Goal: Complete application form: Complete application form

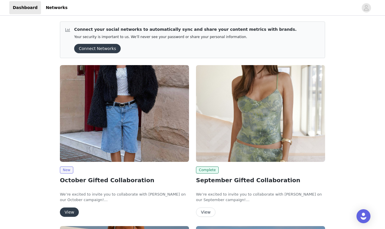
click at [106, 126] on img at bounding box center [124, 113] width 129 height 97
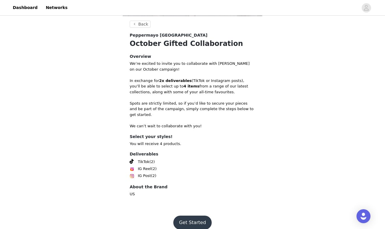
scroll to position [193, 0]
click at [191, 216] on button "Get Started" at bounding box center [192, 223] width 39 height 14
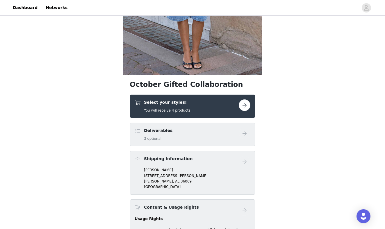
scroll to position [176, 0]
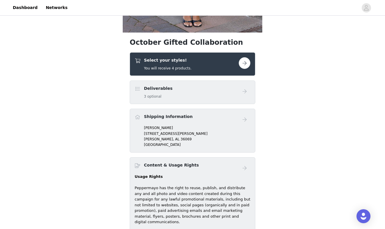
click at [210, 63] on div "Select your styles! You will receive 4 products." at bounding box center [187, 64] width 104 height 14
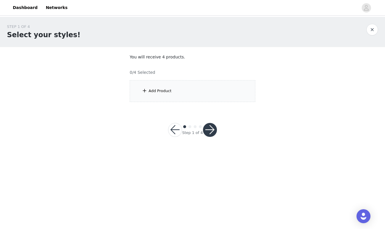
click at [170, 92] on div "Add Product" at bounding box center [160, 91] width 23 height 6
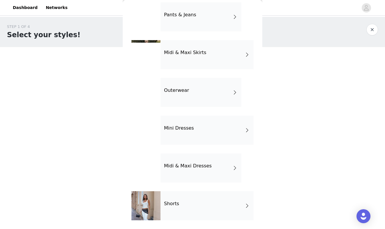
scroll to position [102, 0]
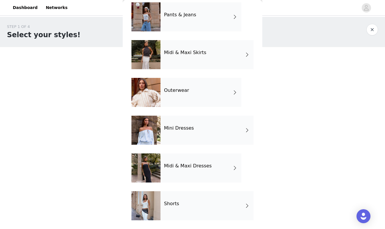
click at [177, 96] on div "Outerwear" at bounding box center [200, 92] width 81 height 29
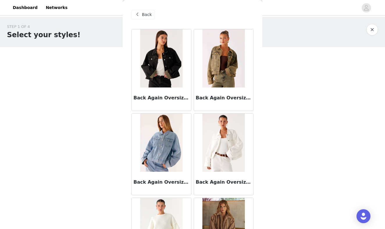
scroll to position [0, 0]
click at [151, 17] on span "Back" at bounding box center [147, 15] width 10 height 6
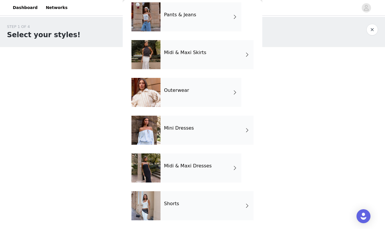
scroll to position [102, 0]
click at [169, 205] on h4 "Shorts" at bounding box center [171, 203] width 15 height 5
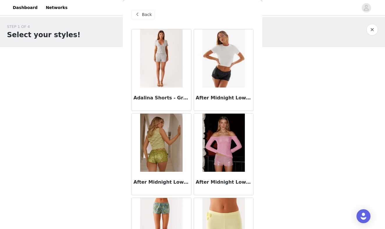
scroll to position [0, 0]
click at [144, 16] on span "Back" at bounding box center [147, 15] width 10 height 6
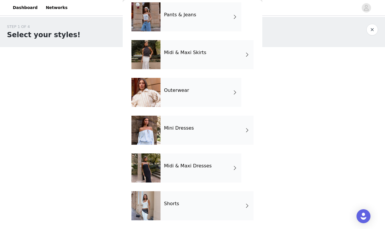
scroll to position [102, 0]
click at [183, 129] on h4 "Mini Dresses" at bounding box center [179, 128] width 30 height 5
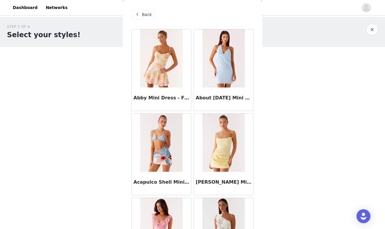
scroll to position [0, 0]
click at [146, 14] on span "Back" at bounding box center [147, 15] width 10 height 6
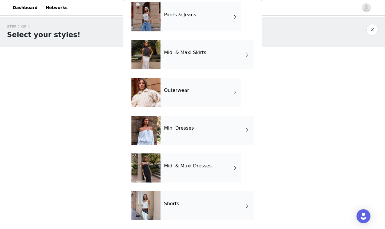
scroll to position [102, 0]
click at [173, 170] on div "Midi & Maxi Dresses" at bounding box center [200, 167] width 81 height 29
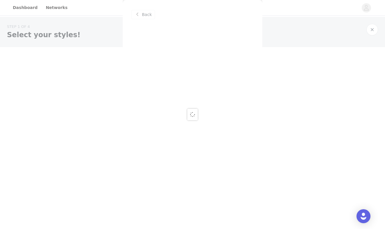
scroll to position [0, 0]
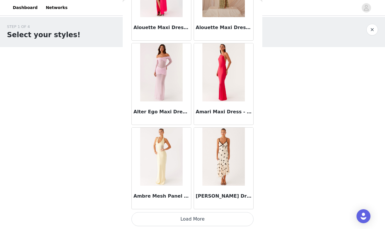
click at [178, 214] on button "Load More" at bounding box center [192, 219] width 122 height 14
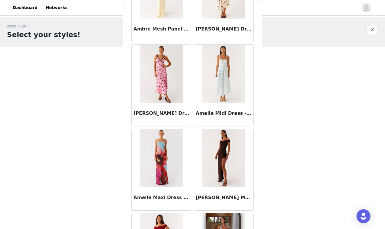
scroll to position [831, 0]
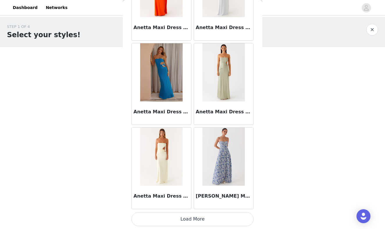
click at [185, 215] on button "Load More" at bounding box center [192, 219] width 122 height 14
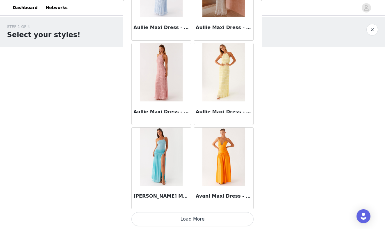
scroll to position [2346, 0]
click at [188, 222] on button "Load More" at bounding box center [192, 219] width 122 height 14
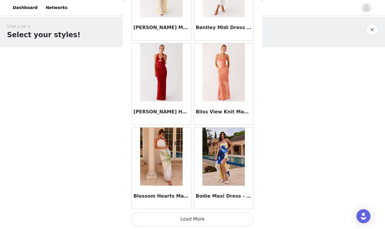
scroll to position [3189, 0]
click at [188, 218] on button "Load More" at bounding box center [192, 219] width 122 height 14
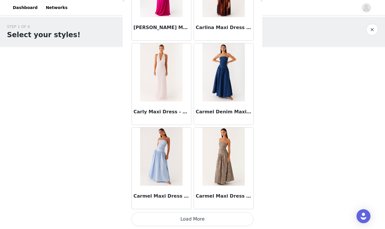
scroll to position [4032, 0]
click at [190, 218] on button "Load More" at bounding box center [192, 219] width 122 height 14
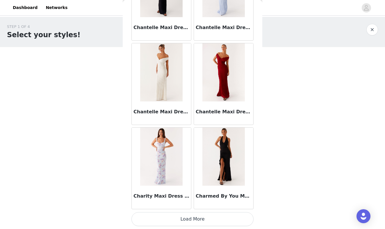
scroll to position [0, 0]
click at [208, 220] on button "Load More" at bounding box center [192, 219] width 122 height 14
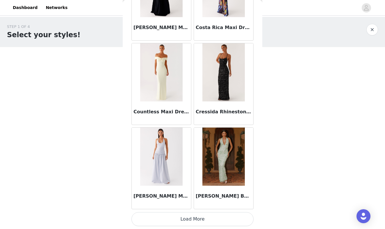
scroll to position [5718, 0]
click at [180, 222] on button "Load More" at bounding box center [192, 219] width 122 height 14
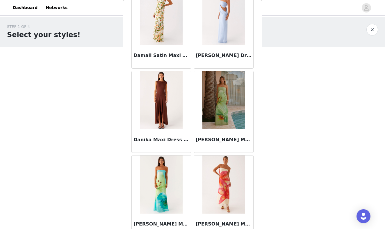
scroll to position [6029, 0]
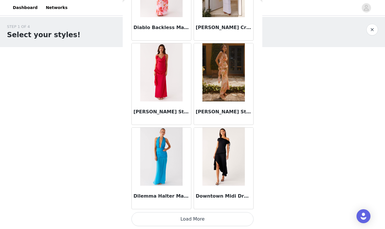
click at [191, 217] on button "Load More" at bounding box center [192, 219] width 122 height 14
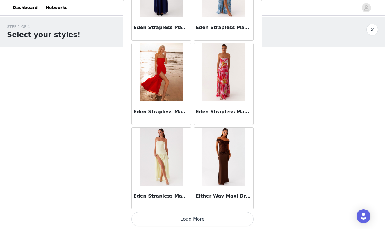
scroll to position [7404, 0]
click at [187, 219] on button "Load More" at bounding box center [192, 219] width 122 height 14
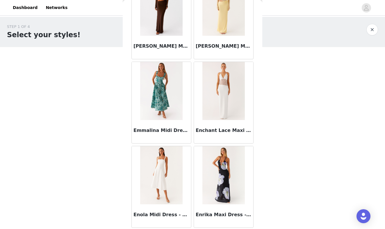
scroll to position [8229, 0]
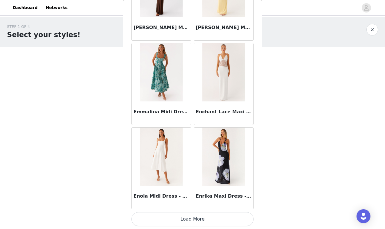
click at [183, 220] on button "Load More" at bounding box center [192, 219] width 122 height 14
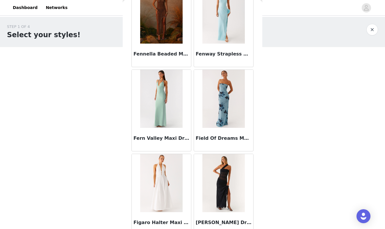
scroll to position [9068, 0]
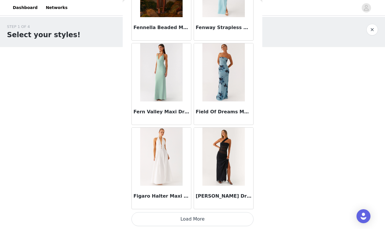
click at [180, 221] on button "Load More" at bounding box center [192, 219] width 122 height 14
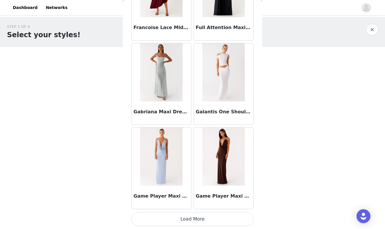
scroll to position [0, 0]
click at [153, 223] on button "Load More" at bounding box center [192, 219] width 122 height 14
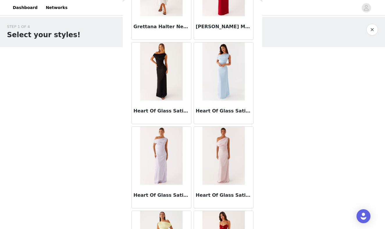
scroll to position [10608, 0]
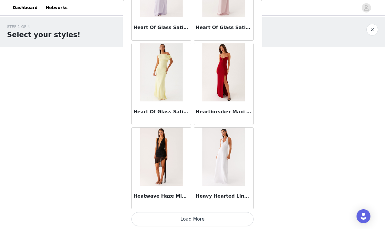
click at [182, 221] on button "Load More" at bounding box center [192, 219] width 122 height 14
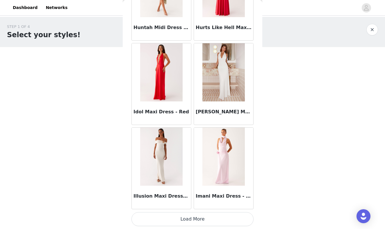
scroll to position [0, 0]
click at [196, 217] on button "Load More" at bounding box center [192, 219] width 122 height 14
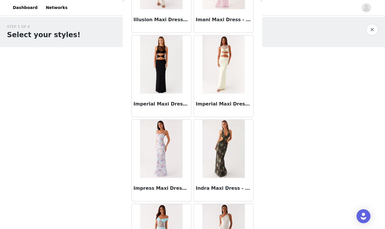
scroll to position [11796, 0]
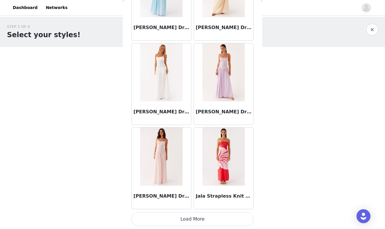
click at [189, 219] on button "Load More" at bounding box center [192, 219] width 122 height 14
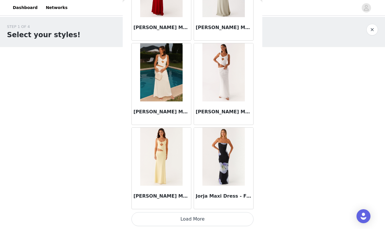
scroll to position [13305, 0]
click at [184, 220] on button "Load More" at bounding box center [192, 219] width 122 height 14
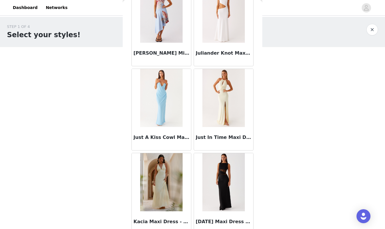
scroll to position [13619, 0]
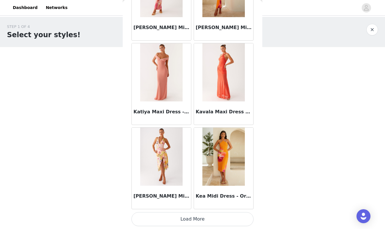
click at [185, 218] on button "Load More" at bounding box center [192, 219] width 122 height 14
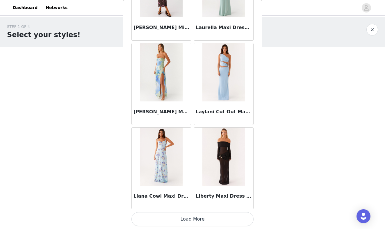
scroll to position [0, 0]
click at [187, 220] on button "Load More" at bounding box center [192, 219] width 122 height 14
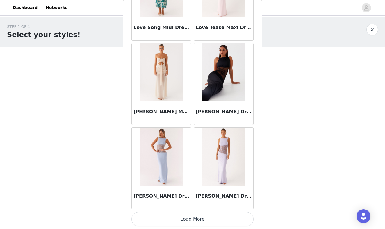
scroll to position [15834, 0]
click at [174, 215] on button "Load More" at bounding box center [192, 219] width 122 height 14
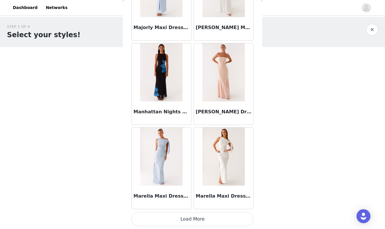
scroll to position [16677, 0]
click at [190, 216] on button "Load More" at bounding box center [192, 219] width 122 height 14
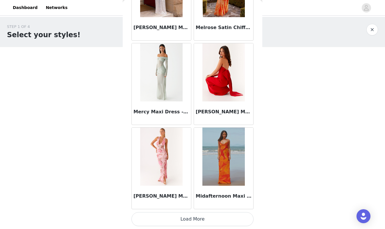
scroll to position [17520, 0]
click at [193, 223] on button "Load More" at bounding box center [192, 219] width 122 height 14
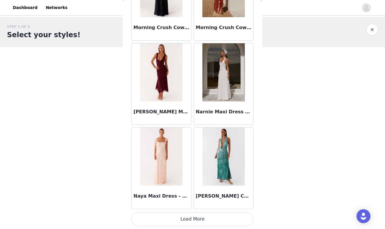
scroll to position [18363, 0]
click at [193, 221] on button "Load More" at bounding box center [192, 219] width 122 height 14
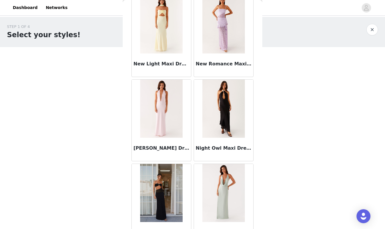
scroll to position [18669, 0]
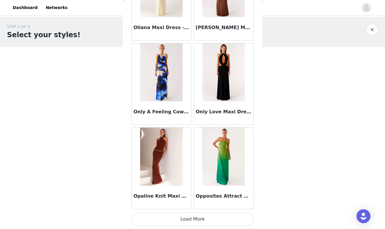
click at [189, 219] on button "Load More" at bounding box center [192, 219] width 122 height 14
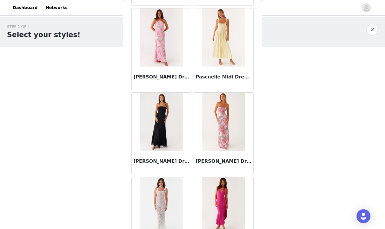
scroll to position [19747, 0]
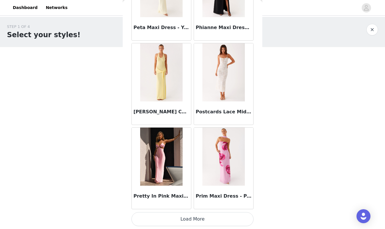
click at [191, 221] on button "Load More" at bounding box center [192, 219] width 122 height 14
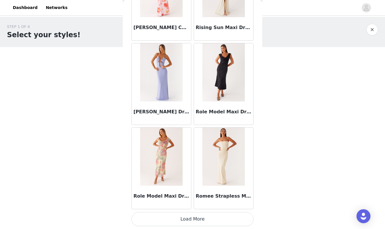
scroll to position [20892, 0]
click at [191, 218] on button "Load More" at bounding box center [192, 219] width 122 height 14
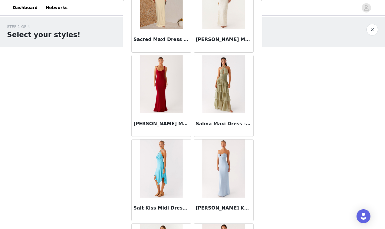
scroll to position [21639, 0]
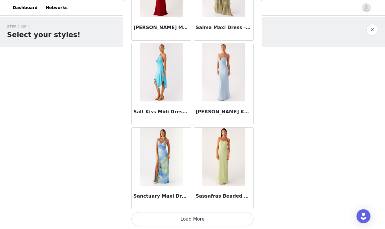
click at [192, 217] on button "Load More" at bounding box center [192, 219] width 122 height 14
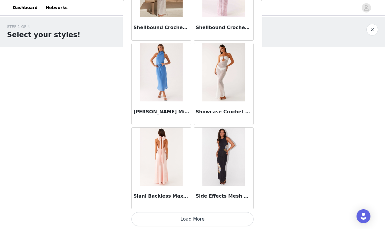
scroll to position [0, 0]
click at [168, 218] on button "Load More" at bounding box center [192, 219] width 122 height 14
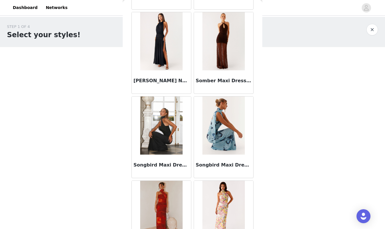
scroll to position [23283, 0]
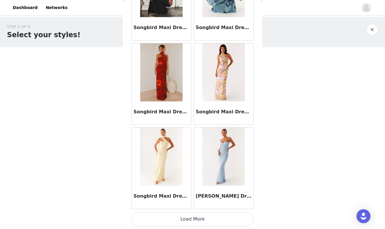
click at [183, 219] on button "Load More" at bounding box center [192, 219] width 122 height 14
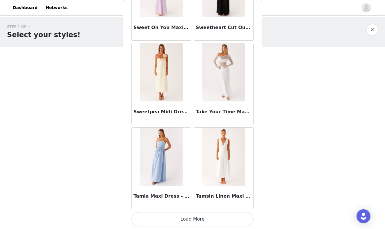
scroll to position [0, 0]
click at [186, 219] on button "Load More" at bounding box center [192, 219] width 122 height 14
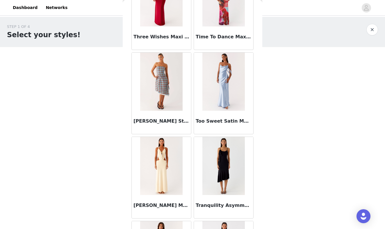
scroll to position [25014, 0]
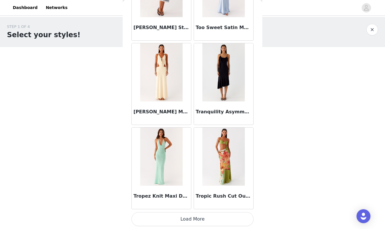
click at [193, 216] on button "Load More" at bounding box center [192, 219] width 122 height 14
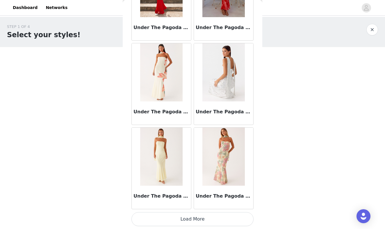
scroll to position [25950, 0]
click at [197, 220] on button "Load More" at bounding box center [192, 219] width 122 height 14
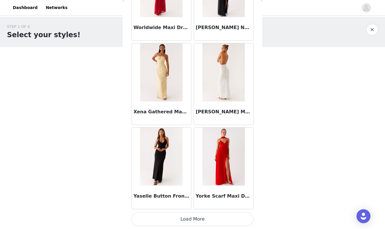
scroll to position [0, 0]
click at [193, 219] on button "Load More" at bounding box center [192, 219] width 122 height 14
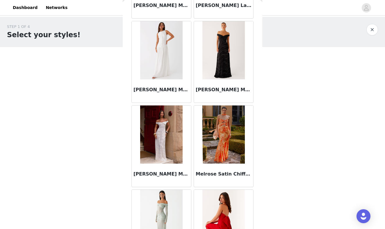
scroll to position [17360, 0]
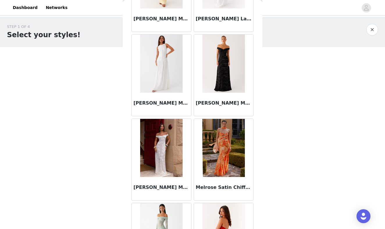
click at [231, 76] on img at bounding box center [223, 64] width 42 height 58
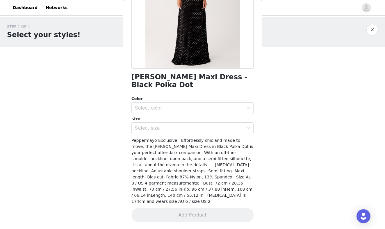
scroll to position [77, 0]
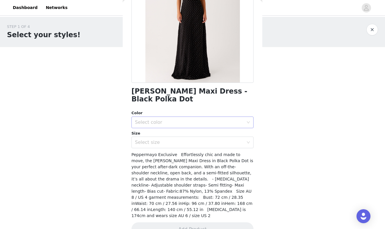
click at [203, 119] on div "Select color" at bounding box center [189, 122] width 109 height 6
click at [178, 124] on li "Black Polka Dot" at bounding box center [192, 126] width 122 height 9
click at [168, 140] on div "Select size" at bounding box center [189, 143] width 109 height 6
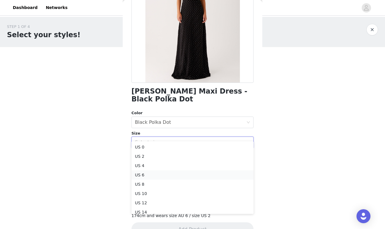
click at [142, 174] on li "US 6" at bounding box center [192, 174] width 122 height 9
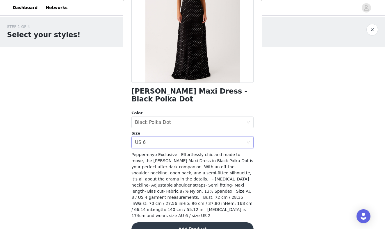
click at [157, 222] on button "Add Product" at bounding box center [192, 229] width 122 height 14
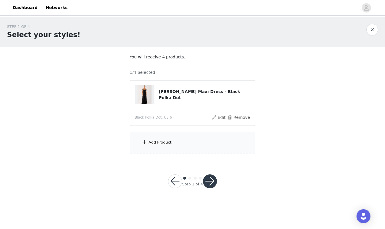
click at [178, 133] on div "Add Product" at bounding box center [193, 143] width 126 height 22
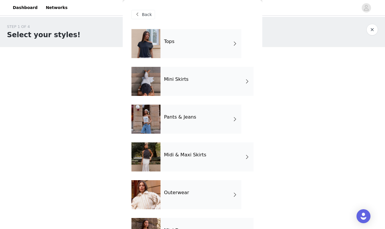
click at [172, 159] on div "Midi & Maxi Skirts" at bounding box center [206, 156] width 93 height 29
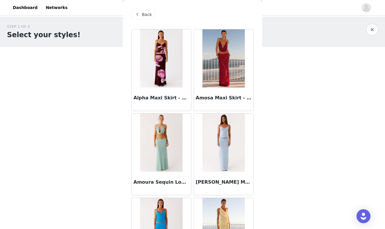
click at [146, 12] on span "Back" at bounding box center [147, 15] width 10 height 6
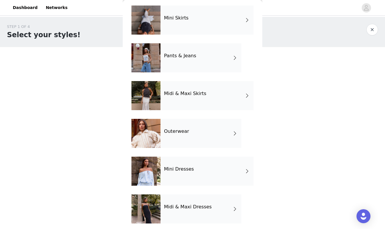
scroll to position [62, 0]
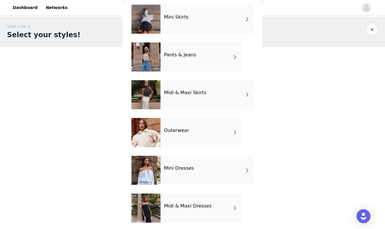
click at [176, 173] on div "Mini Dresses" at bounding box center [206, 170] width 93 height 29
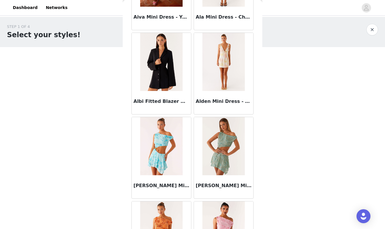
scroll to position [428, 0]
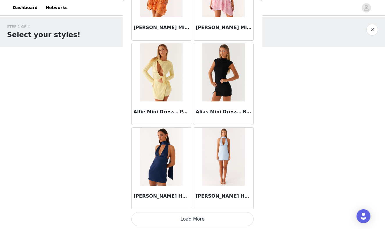
click at [177, 218] on button "Load More" at bounding box center [192, 219] width 122 height 14
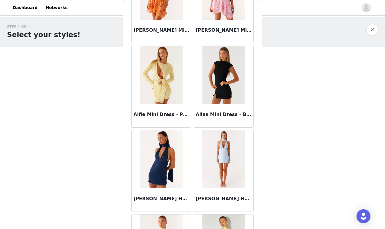
scroll to position [0, 0]
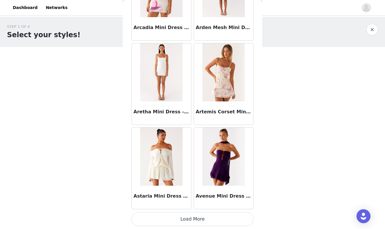
click at [186, 221] on button "Load More" at bounding box center [192, 219] width 122 height 14
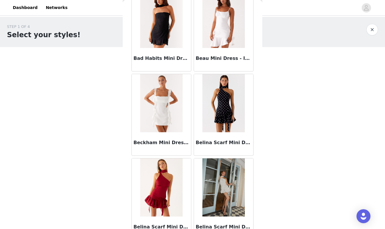
scroll to position [1810, 0]
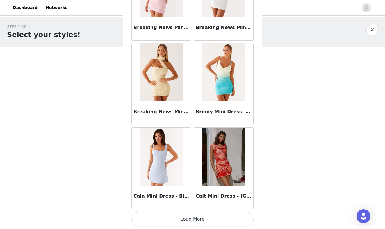
click at [185, 222] on button "Load More" at bounding box center [192, 219] width 122 height 14
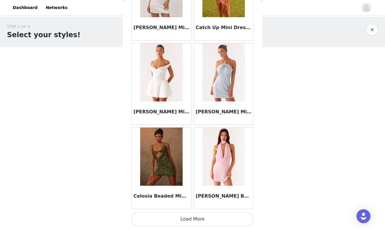
scroll to position [0, 0]
click at [194, 222] on button "Load More" at bounding box center [192, 219] width 122 height 14
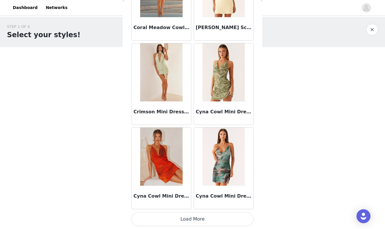
scroll to position [4032, 0]
click at [186, 221] on button "Load More" at bounding box center [192, 219] width 122 height 14
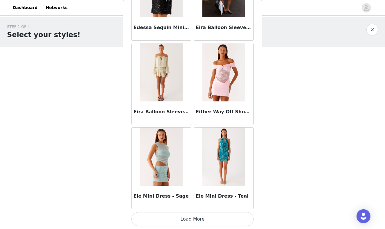
scroll to position [4875, 0]
click at [181, 218] on button "Load More" at bounding box center [192, 219] width 122 height 14
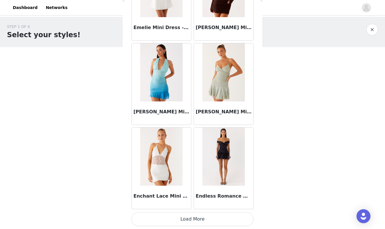
scroll to position [5718, 0]
click at [184, 219] on button "Load More" at bounding box center [192, 219] width 122 height 14
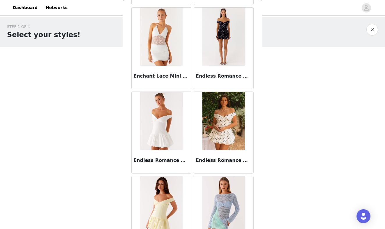
scroll to position [5837, 0]
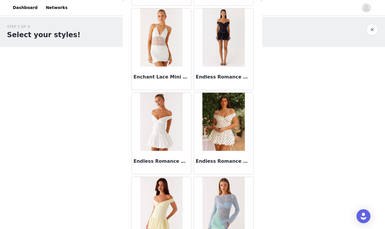
click at [226, 55] on img at bounding box center [223, 37] width 42 height 58
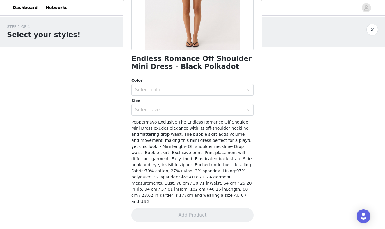
scroll to position [103, 0]
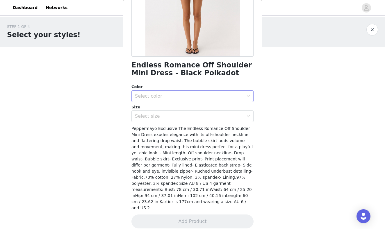
click at [196, 95] on div "Select color" at bounding box center [189, 96] width 109 height 6
click at [175, 109] on li "Black Polkadot" at bounding box center [192, 108] width 122 height 9
click at [171, 118] on div "Select size" at bounding box center [189, 116] width 109 height 6
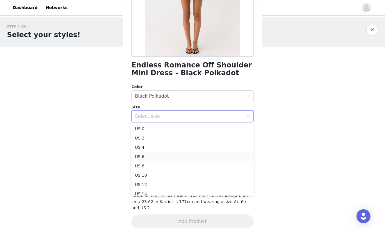
click at [141, 157] on li "US 6" at bounding box center [192, 156] width 122 height 9
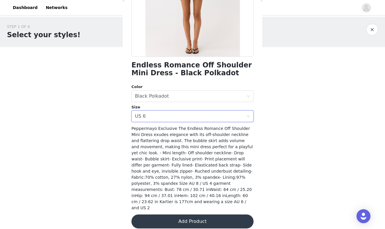
click at [164, 215] on button "Add Product" at bounding box center [192, 222] width 122 height 14
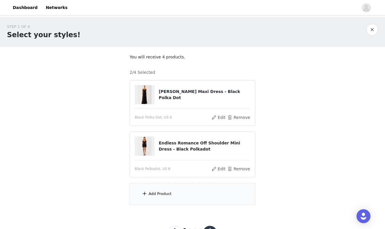
click at [166, 193] on div "Add Product" at bounding box center [160, 194] width 23 height 6
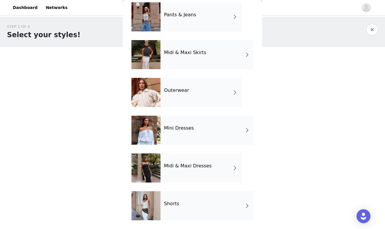
scroll to position [102, 0]
click at [173, 137] on div "Mini Dresses" at bounding box center [206, 130] width 93 height 29
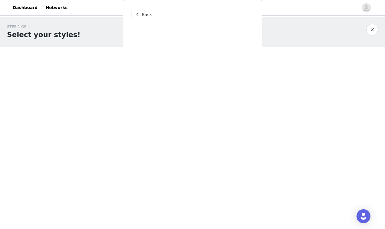
scroll to position [0, 0]
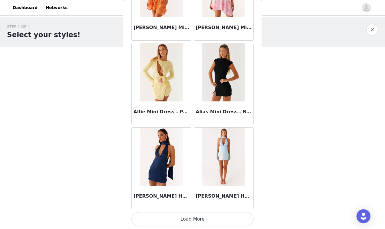
click at [174, 217] on button "Load More" at bounding box center [192, 219] width 122 height 14
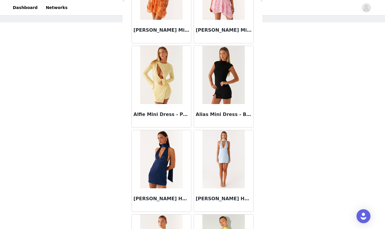
scroll to position [24, 0]
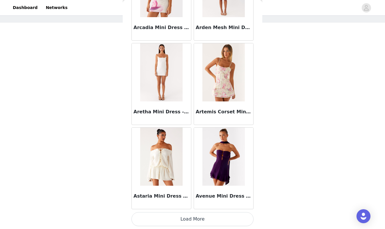
click at [182, 218] on button "Load More" at bounding box center [192, 219] width 122 height 14
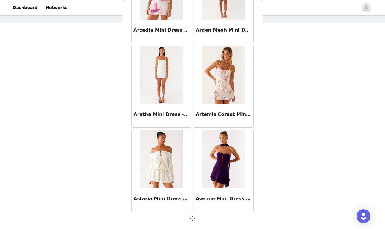
scroll to position [1501, 0]
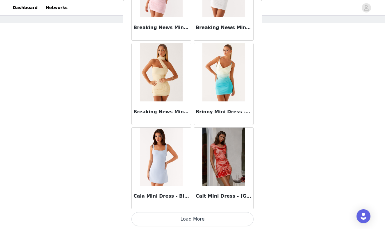
click at [190, 219] on button "Load More" at bounding box center [192, 219] width 122 height 14
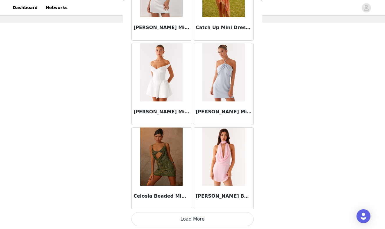
click at [192, 216] on button "Load More" at bounding box center [192, 219] width 122 height 14
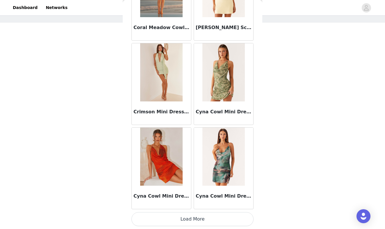
click at [190, 219] on button "Load More" at bounding box center [192, 219] width 122 height 14
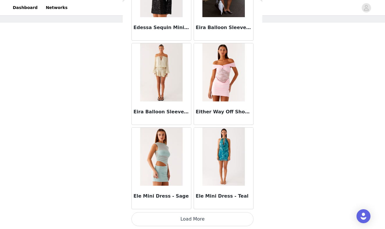
click at [187, 218] on button "Load More" at bounding box center [192, 219] width 122 height 14
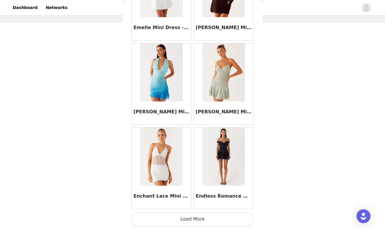
click at [197, 218] on button "Load More" at bounding box center [192, 219] width 122 height 14
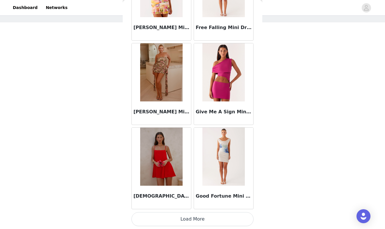
scroll to position [24, 0]
click at [201, 218] on button "Load More" at bounding box center [192, 219] width 122 height 14
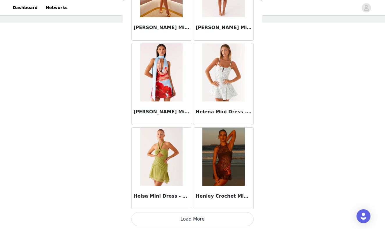
scroll to position [7404, 0]
click at [186, 218] on button "Load More" at bounding box center [192, 219] width 122 height 14
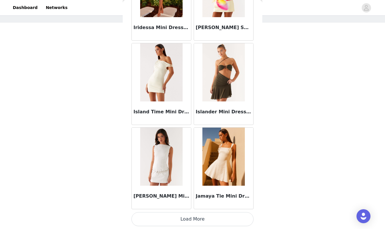
scroll to position [8247, 0]
click at [190, 218] on button "Load More" at bounding box center [192, 219] width 122 height 14
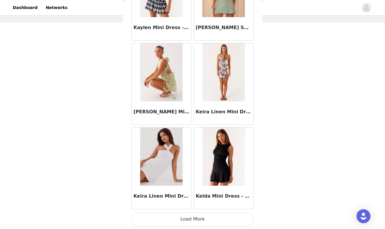
scroll to position [9090, 0]
click at [186, 220] on button "Load More" at bounding box center [192, 219] width 122 height 14
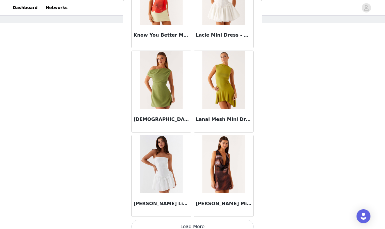
scroll to position [9929, 0]
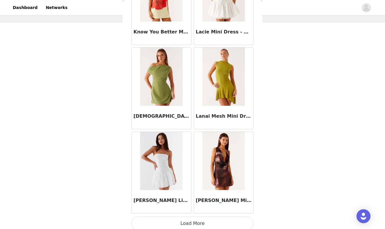
click at [185, 223] on button "Load More" at bounding box center [192, 224] width 122 height 14
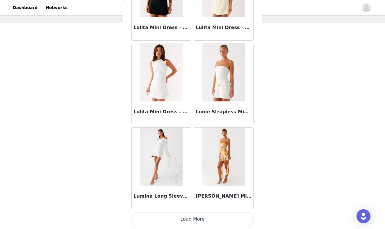
scroll to position [10776, 0]
click at [198, 216] on button "Load More" at bounding box center [192, 219] width 122 height 14
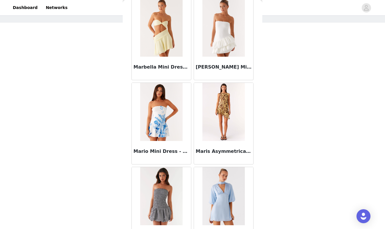
scroll to position [11243, 0]
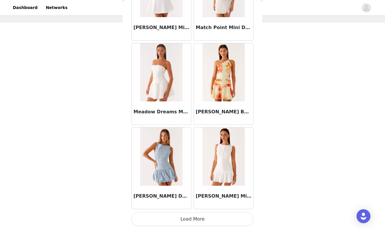
click at [190, 219] on button "Load More" at bounding box center [192, 219] width 122 height 14
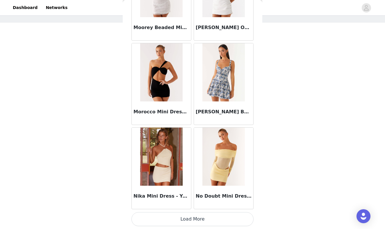
scroll to position [12462, 0]
click at [192, 221] on button "Load More" at bounding box center [192, 219] width 122 height 14
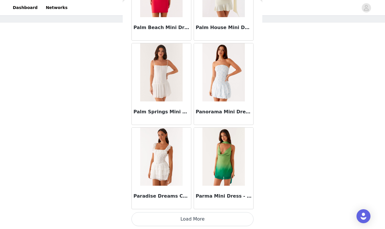
click at [193, 219] on button "Load More" at bounding box center [192, 219] width 122 height 14
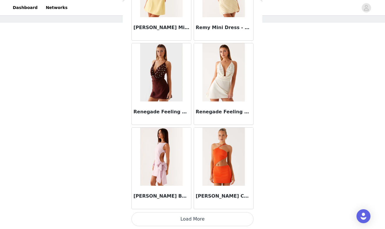
scroll to position [14148, 0]
click at [193, 219] on button "Load More" at bounding box center [192, 219] width 122 height 14
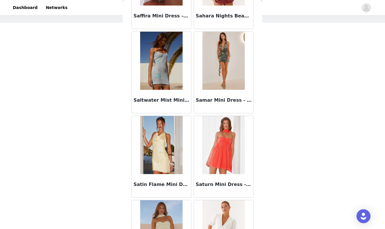
scroll to position [14919, 0]
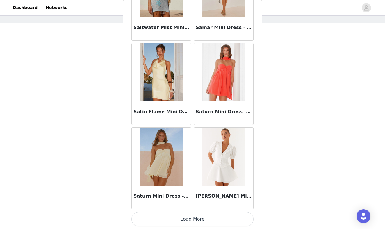
click at [191, 216] on button "Load More" at bounding box center [192, 219] width 122 height 14
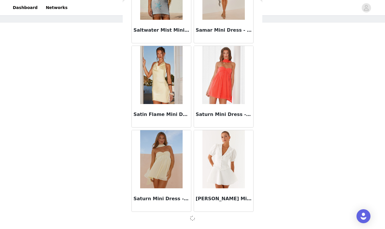
scroll to position [14988, 0]
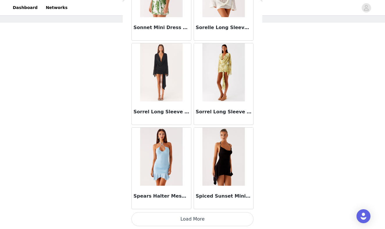
click at [195, 221] on button "Load More" at bounding box center [192, 219] width 122 height 14
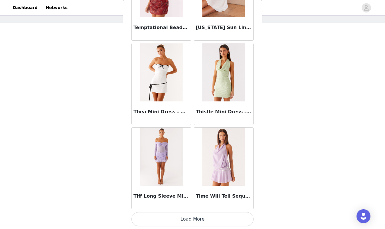
click at [194, 215] on button "Load More" at bounding box center [192, 219] width 122 height 14
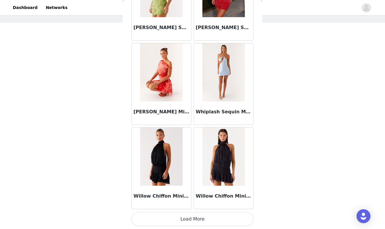
scroll to position [17520, 0]
click at [199, 220] on button "Load More" at bounding box center [192, 219] width 122 height 14
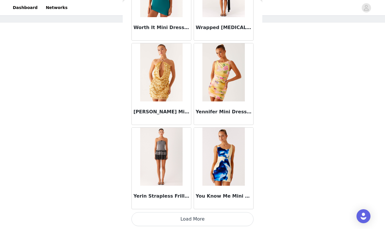
scroll to position [18363, 0]
click at [182, 220] on button "Load More" at bounding box center [192, 219] width 122 height 14
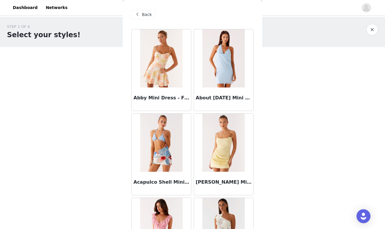
scroll to position [0, 0]
click at [143, 17] on span "Back" at bounding box center [147, 15] width 10 height 6
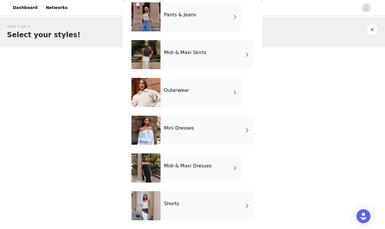
scroll to position [102, 0]
click at [179, 169] on div "Midi & Maxi Dresses" at bounding box center [200, 167] width 81 height 29
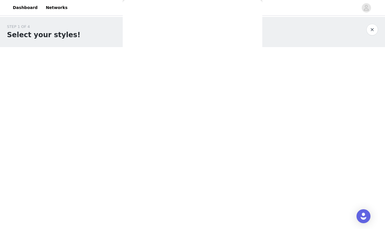
scroll to position [0, 0]
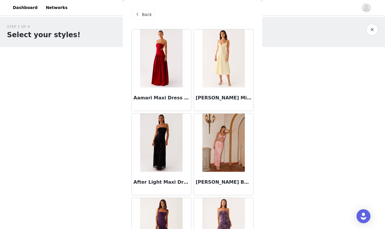
click at [146, 18] on div "Back" at bounding box center [143, 14] width 24 height 9
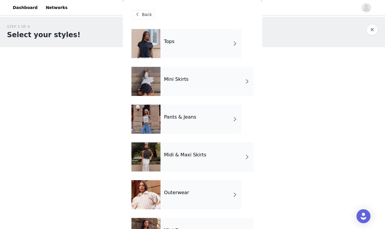
click at [177, 48] on div "Tops" at bounding box center [200, 43] width 81 height 29
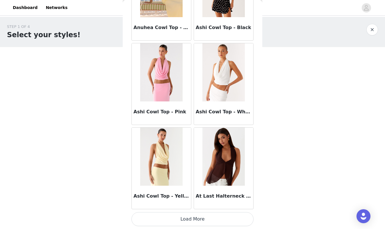
click at [193, 217] on button "Load More" at bounding box center [192, 219] width 122 height 14
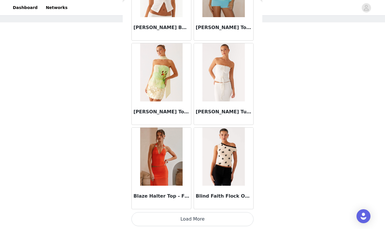
scroll to position [24, 0]
click at [191, 217] on button "Load More" at bounding box center [192, 219] width 122 height 14
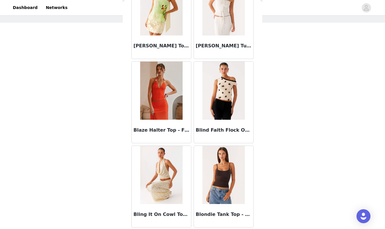
scroll to position [1722, 0]
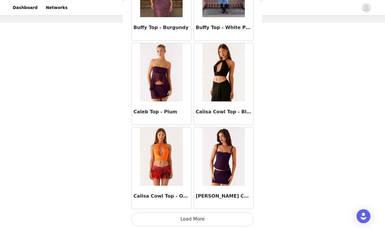
click at [194, 222] on button "Load More" at bounding box center [192, 219] width 122 height 14
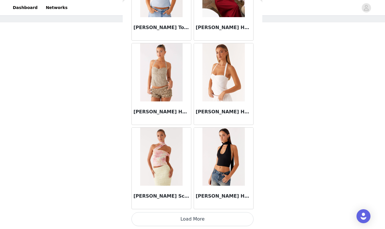
scroll to position [24, 0]
click at [199, 221] on button "Load More" at bounding box center [192, 219] width 122 height 14
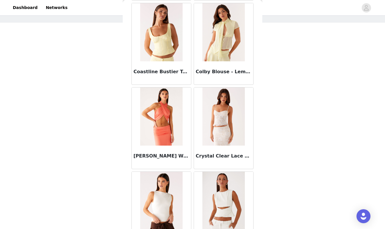
scroll to position [3736, 0]
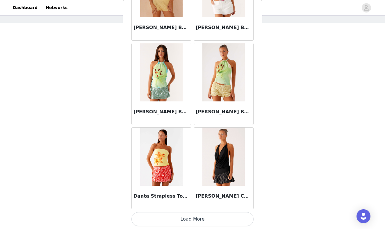
click at [180, 216] on button "Load More" at bounding box center [192, 219] width 122 height 14
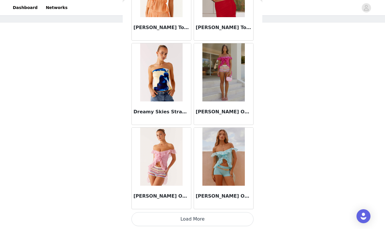
click at [176, 217] on button "Load More" at bounding box center [192, 219] width 122 height 14
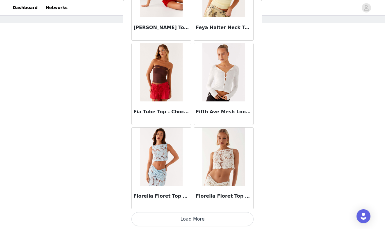
scroll to position [5718, 0]
click at [187, 217] on button "Load More" at bounding box center [192, 219] width 122 height 14
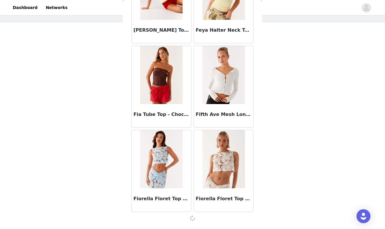
scroll to position [5716, 0]
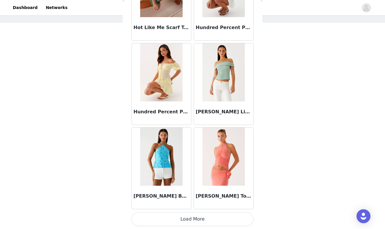
click at [187, 218] on button "Load More" at bounding box center [192, 219] width 122 height 14
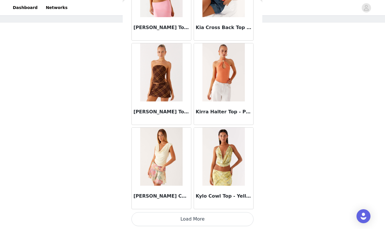
click at [187, 221] on button "Load More" at bounding box center [192, 219] width 122 height 14
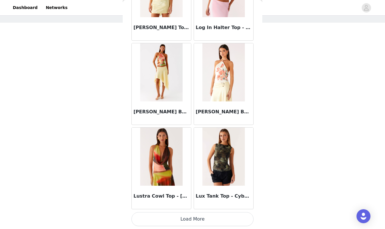
scroll to position [8247, 0]
click at [187, 219] on button "Load More" at bounding box center [192, 219] width 122 height 14
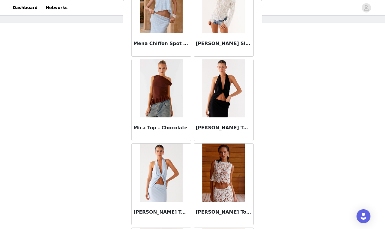
scroll to position [8993, 0]
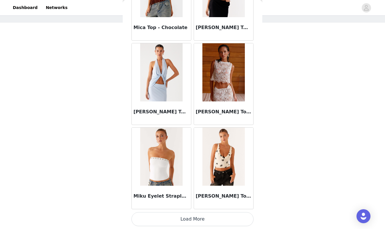
click at [167, 217] on button "Load More" at bounding box center [192, 219] width 122 height 14
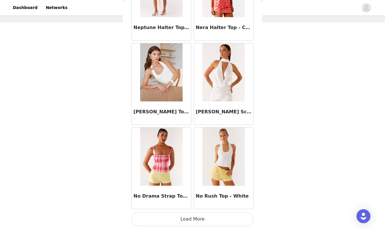
scroll to position [24, 0]
click at [194, 221] on button "Load More" at bounding box center [192, 219] width 122 height 14
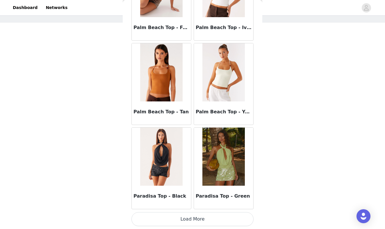
click at [196, 217] on button "Load More" at bounding box center [192, 219] width 122 height 14
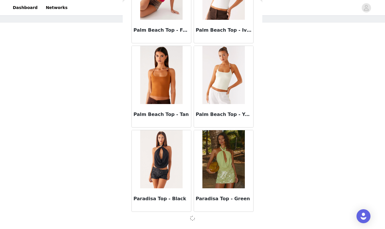
scroll to position [10774, 0]
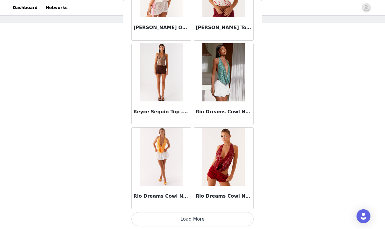
click at [187, 221] on button "Load More" at bounding box center [192, 219] width 122 height 14
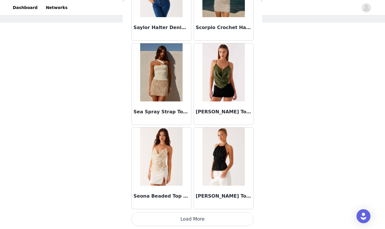
scroll to position [12462, 0]
click at [190, 221] on button "Load More" at bounding box center [192, 219] width 122 height 14
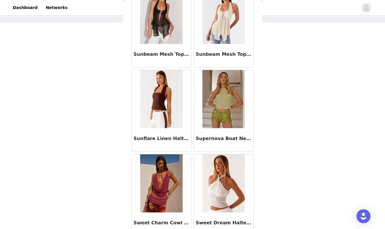
scroll to position [13305, 0]
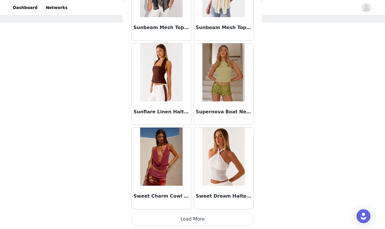
click at [192, 214] on button "Load More" at bounding box center [192, 219] width 122 height 14
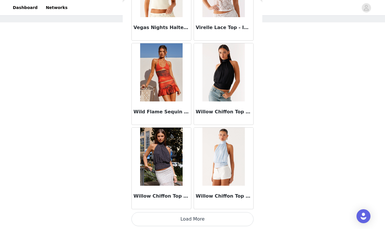
scroll to position [24, 0]
click at [168, 220] on button "Load More" at bounding box center [192, 219] width 122 height 14
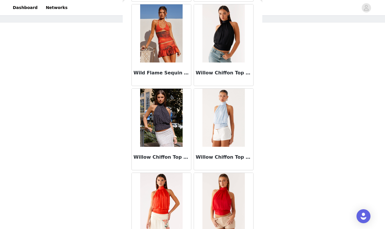
click at [169, 124] on img at bounding box center [161, 118] width 42 height 58
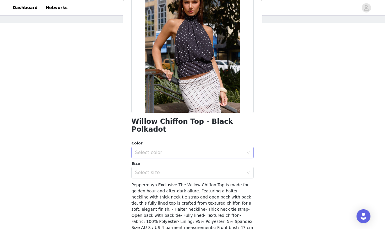
scroll to position [48, 0]
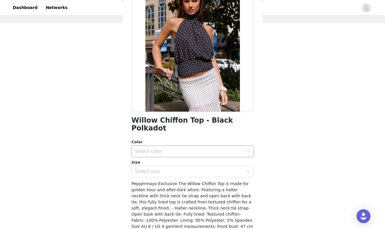
click at [160, 149] on div "Select color" at bounding box center [189, 152] width 109 height 6
click at [153, 155] on li "Black Polkadot" at bounding box center [192, 155] width 122 height 9
click at [153, 169] on div "Select size" at bounding box center [189, 172] width 109 height 6
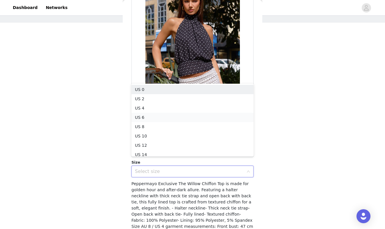
scroll to position [3, 0]
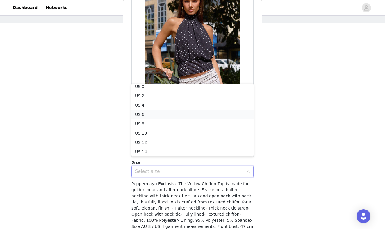
click at [143, 114] on li "US 6" at bounding box center [192, 114] width 122 height 9
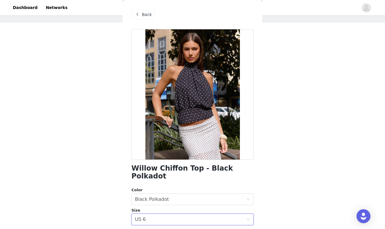
scroll to position [0, 0]
click at [144, 17] on span "Back" at bounding box center [147, 15] width 10 height 6
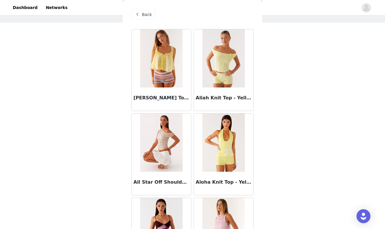
click at [144, 17] on span "Back" at bounding box center [147, 15] width 10 height 6
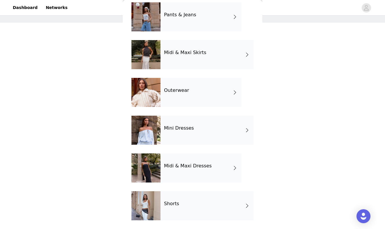
scroll to position [102, 0]
click at [171, 172] on div "Midi & Maxi Dresses" at bounding box center [200, 167] width 81 height 29
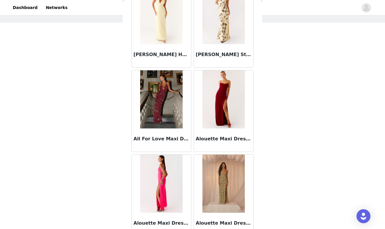
scroll to position [465, 0]
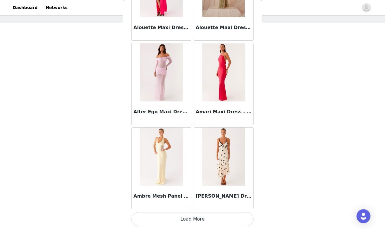
click at [176, 217] on button "Load More" at bounding box center [192, 219] width 122 height 14
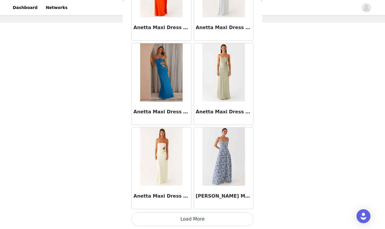
scroll to position [1503, 0]
click at [181, 221] on button "Load More" at bounding box center [192, 219] width 122 height 14
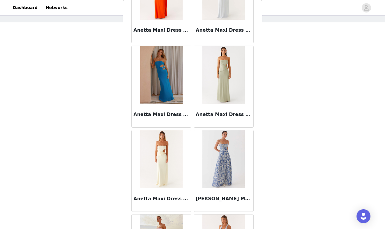
scroll to position [24, 0]
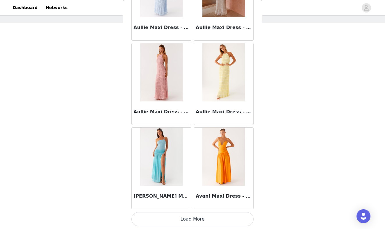
click at [181, 220] on button "Load More" at bounding box center [192, 219] width 122 height 14
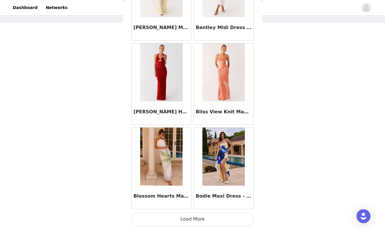
click at [191, 221] on button "Load More" at bounding box center [192, 219] width 122 height 14
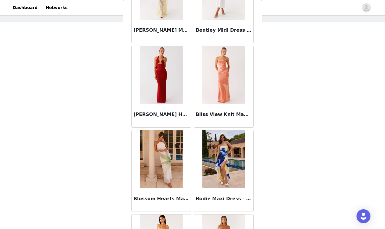
scroll to position [24, 0]
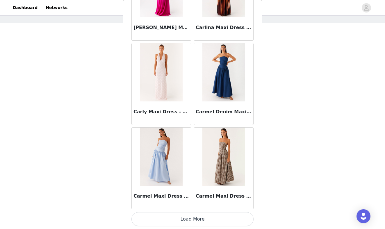
click at [183, 219] on button "Load More" at bounding box center [192, 219] width 122 height 14
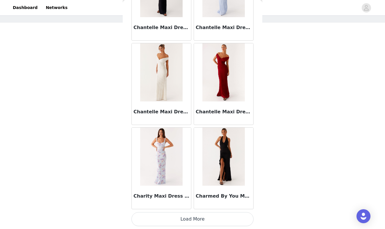
scroll to position [4875, 0]
click at [183, 219] on button "Load More" at bounding box center [192, 219] width 122 height 14
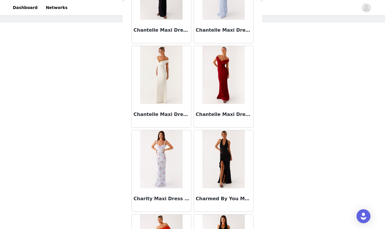
scroll to position [24, 0]
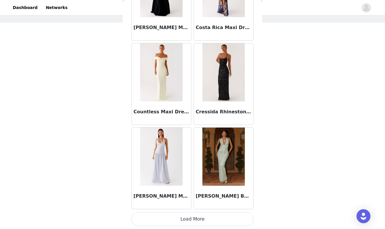
click at [183, 219] on button "Load More" at bounding box center [192, 219] width 122 height 14
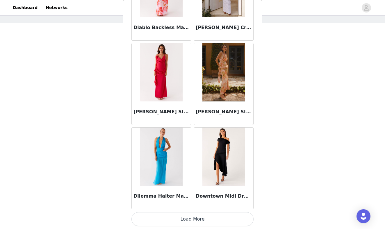
click at [182, 221] on button "Load More" at bounding box center [192, 219] width 122 height 14
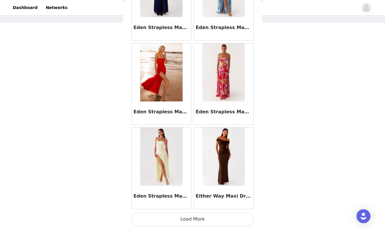
click at [183, 216] on button "Load More" at bounding box center [192, 219] width 122 height 14
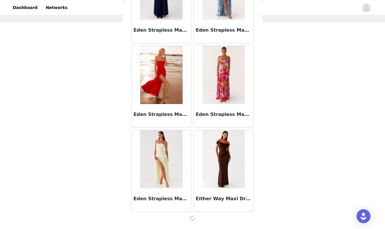
scroll to position [7402, 0]
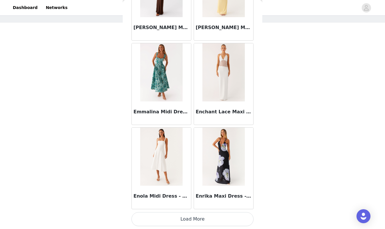
click at [168, 216] on button "Load More" at bounding box center [192, 219] width 122 height 14
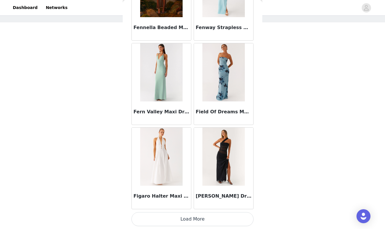
scroll to position [24, 0]
click at [188, 219] on button "Load More" at bounding box center [192, 219] width 122 height 14
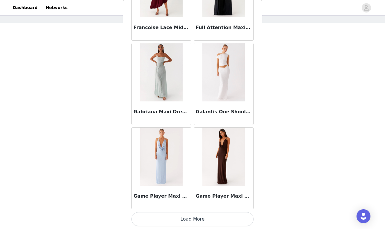
scroll to position [9933, 0]
click at [188, 216] on button "Load More" at bounding box center [192, 219] width 122 height 14
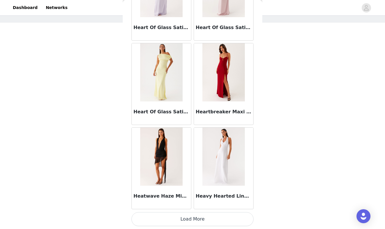
click at [187, 216] on button "Load More" at bounding box center [192, 219] width 122 height 14
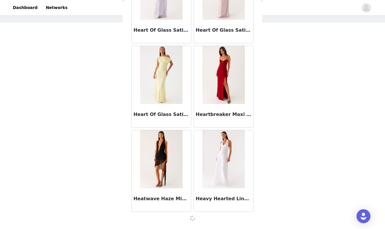
scroll to position [10774, 0]
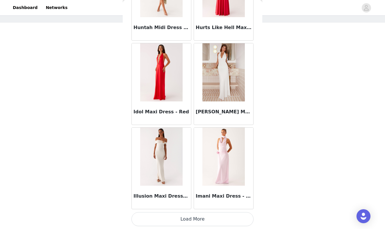
click at [183, 220] on button "Load More" at bounding box center [192, 219] width 122 height 14
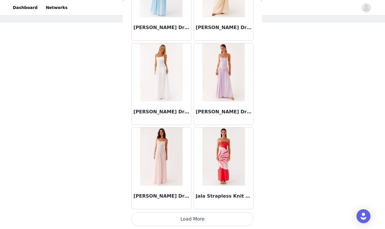
click at [194, 216] on button "Load More" at bounding box center [192, 219] width 122 height 14
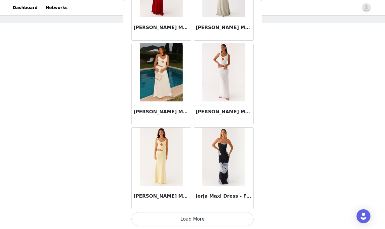
scroll to position [13305, 0]
click at [185, 218] on button "Load More" at bounding box center [192, 219] width 122 height 14
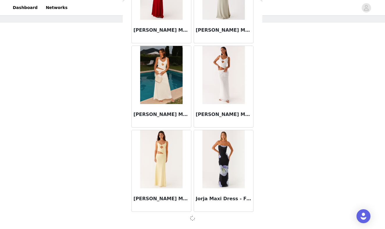
scroll to position [13303, 0]
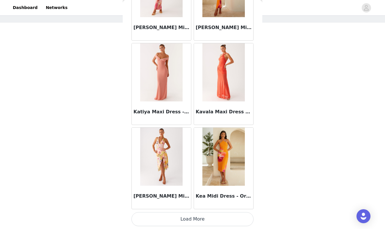
click at [184, 216] on button "Load More" at bounding box center [192, 219] width 122 height 14
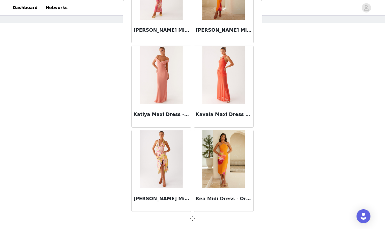
scroll to position [14145, 0]
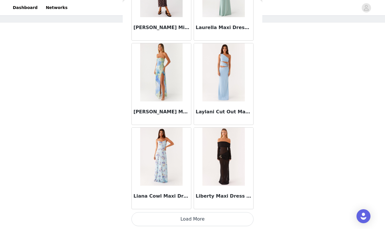
click at [186, 224] on button "Load More" at bounding box center [192, 219] width 122 height 14
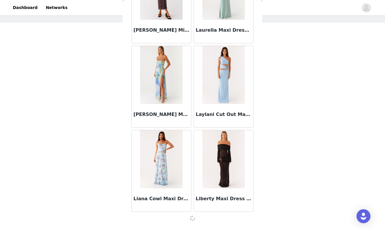
scroll to position [14988, 0]
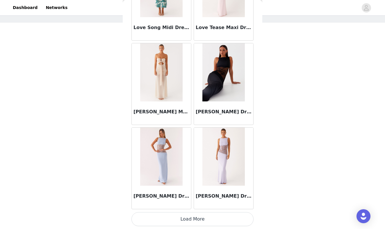
click at [191, 217] on button "Load More" at bounding box center [192, 219] width 122 height 14
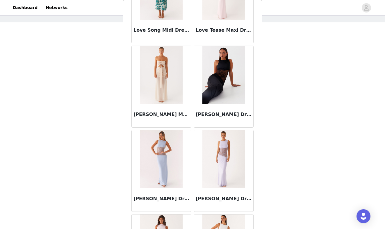
scroll to position [24, 0]
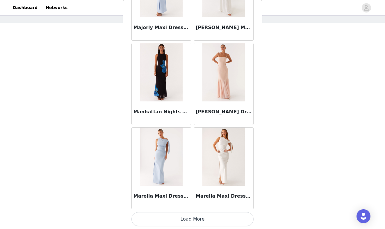
click at [183, 219] on button "Load More" at bounding box center [192, 219] width 122 height 14
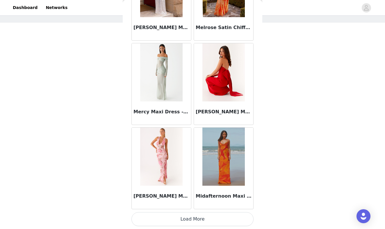
click at [178, 216] on button "Load More" at bounding box center [192, 219] width 122 height 14
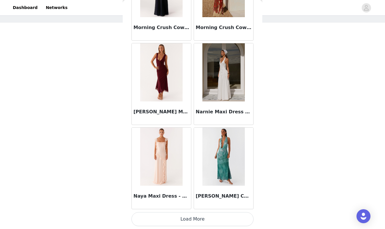
click at [185, 222] on button "Load More" at bounding box center [192, 219] width 122 height 14
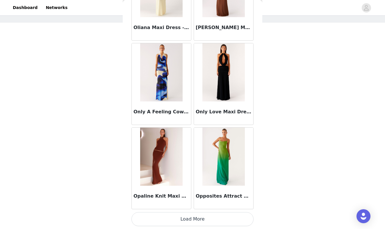
click at [183, 220] on button "Load More" at bounding box center [192, 219] width 122 height 14
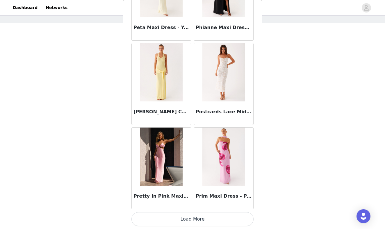
click at [180, 219] on button "Load More" at bounding box center [192, 219] width 122 height 14
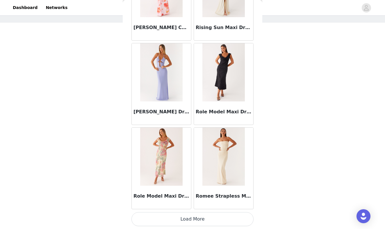
click at [185, 217] on button "Load More" at bounding box center [192, 219] width 122 height 14
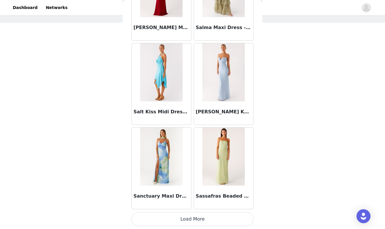
scroll to position [21735, 0]
click at [190, 219] on button "Load More" at bounding box center [192, 219] width 122 height 14
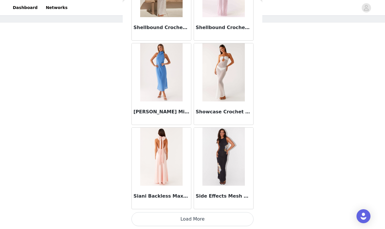
scroll to position [22578, 0]
click at [197, 224] on button "Load More" at bounding box center [192, 219] width 122 height 14
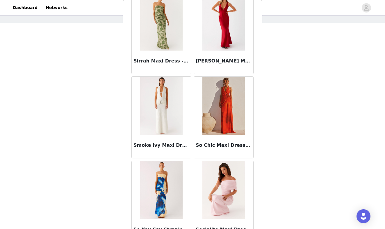
scroll to position [22968, 0]
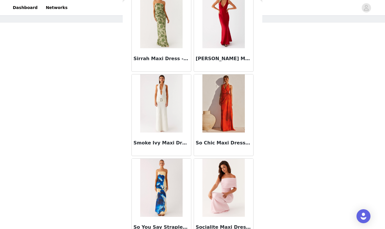
click at [162, 27] on img at bounding box center [161, 19] width 42 height 58
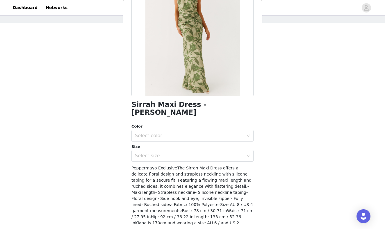
scroll to position [64, 0]
click at [164, 130] on div "Select color" at bounding box center [190, 135] width 111 height 11
click at [153, 137] on li "[PERSON_NAME]" at bounding box center [192, 139] width 122 height 9
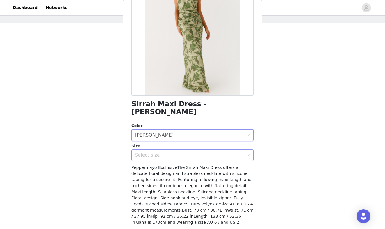
click at [147, 152] on div "Select size" at bounding box center [190, 155] width 111 height 11
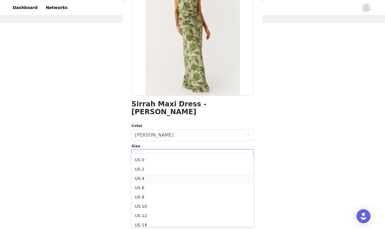
click at [144, 178] on li "US 4" at bounding box center [192, 178] width 122 height 9
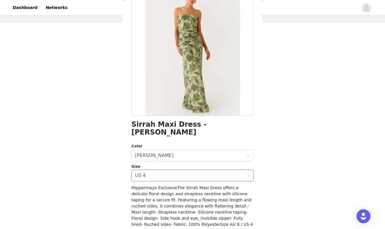
scroll to position [39, 0]
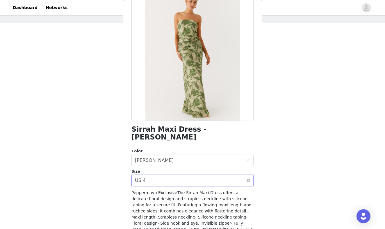
click at [204, 175] on div "Select size US 4" at bounding box center [190, 180] width 111 height 11
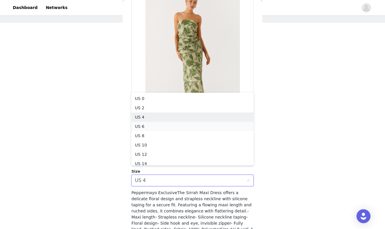
click at [142, 126] on li "US 6" at bounding box center [192, 126] width 122 height 9
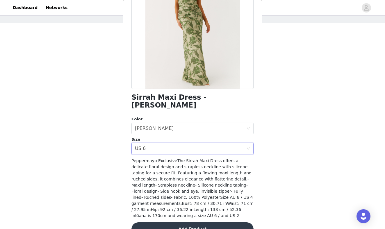
scroll to position [71, 0]
click at [176, 222] on button "Add Product" at bounding box center [192, 229] width 122 height 14
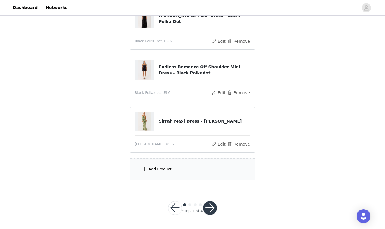
scroll to position [76, 0]
click at [164, 168] on div "Add Product" at bounding box center [160, 170] width 23 height 6
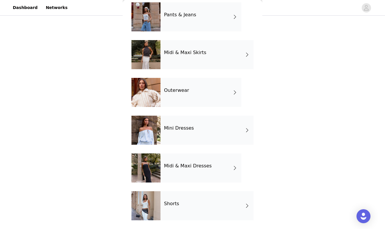
scroll to position [102, 0]
click at [179, 165] on h4 "Midi & Maxi Dresses" at bounding box center [188, 165] width 48 height 5
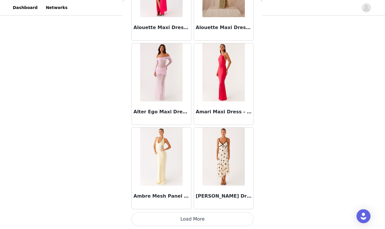
scroll to position [76, 0]
click at [187, 219] on button "Load More" at bounding box center [192, 219] width 122 height 14
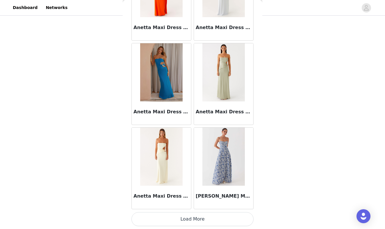
click at [183, 219] on button "Load More" at bounding box center [192, 219] width 122 height 14
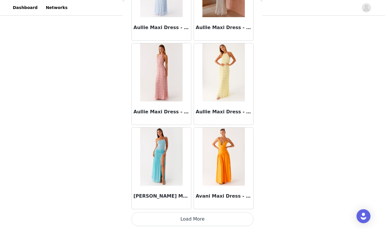
click at [183, 220] on button "Load More" at bounding box center [192, 219] width 122 height 14
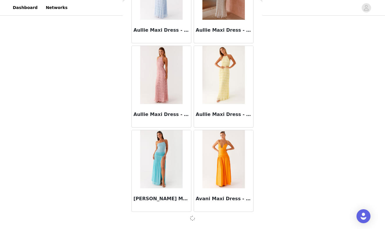
scroll to position [2344, 0]
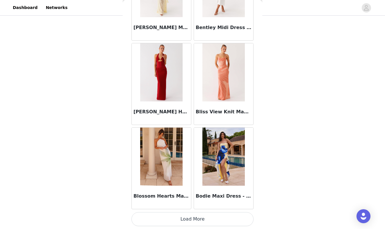
click at [180, 220] on button "Load More" at bounding box center [192, 219] width 122 height 14
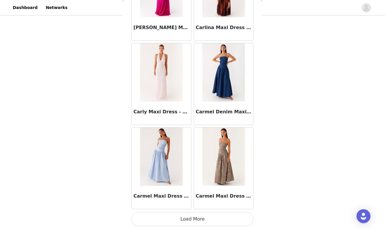
click at [189, 218] on button "Load More" at bounding box center [192, 219] width 122 height 14
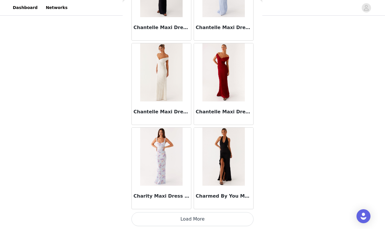
click at [185, 218] on button "Load More" at bounding box center [192, 219] width 122 height 14
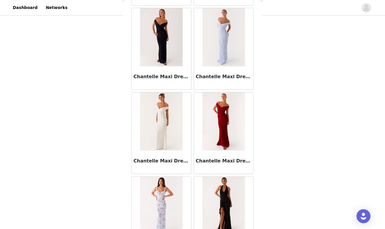
scroll to position [4826, 0]
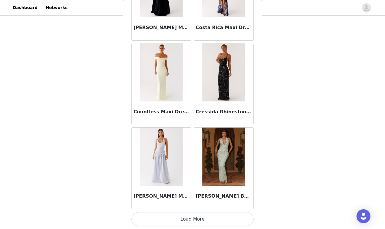
click at [181, 217] on button "Load More" at bounding box center [192, 219] width 122 height 14
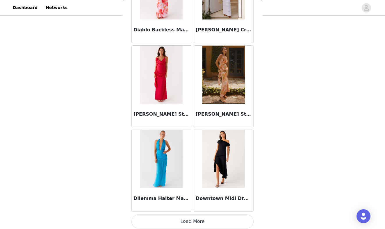
click at [185, 218] on button "Load More" at bounding box center [192, 222] width 122 height 14
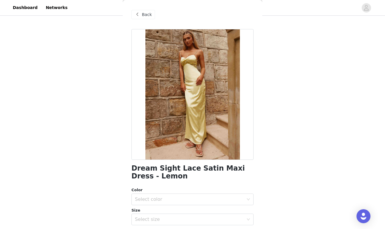
scroll to position [0, 0]
click at [139, 16] on span at bounding box center [137, 14] width 7 height 7
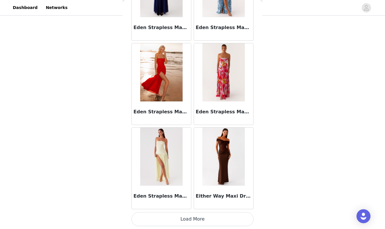
scroll to position [76, 0]
click at [184, 218] on button "Load More" at bounding box center [192, 219] width 122 height 14
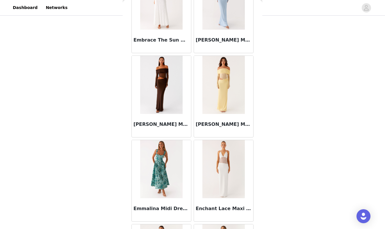
scroll to position [8155, 0]
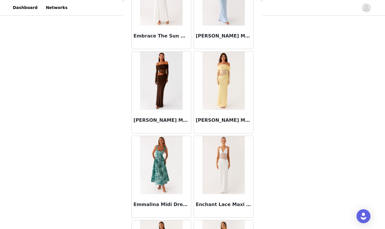
click at [168, 180] on img at bounding box center [161, 165] width 42 height 58
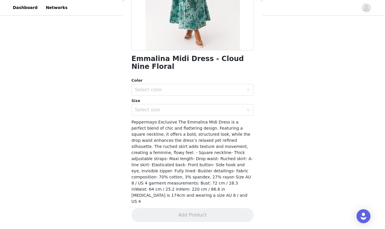
scroll to position [97, 0]
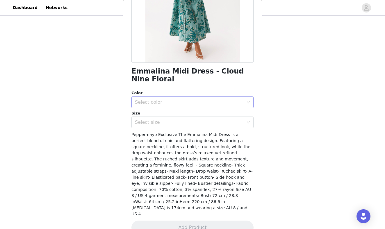
click at [178, 103] on div "Select color" at bounding box center [189, 102] width 109 height 6
click at [170, 117] on li "Cloud Nine Floral" at bounding box center [192, 114] width 122 height 9
click at [167, 122] on div "Select size" at bounding box center [189, 122] width 109 height 6
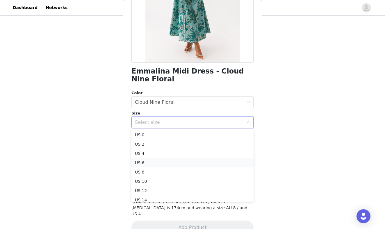
click at [149, 161] on li "US 6" at bounding box center [192, 162] width 122 height 9
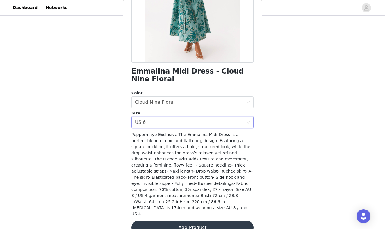
click at [159, 221] on button "Add Product" at bounding box center [192, 228] width 122 height 14
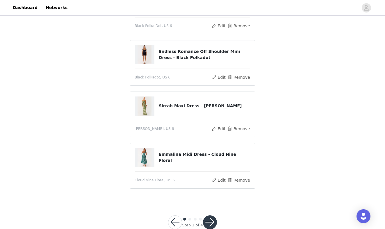
click at [209, 223] on button "button" at bounding box center [210, 222] width 14 height 14
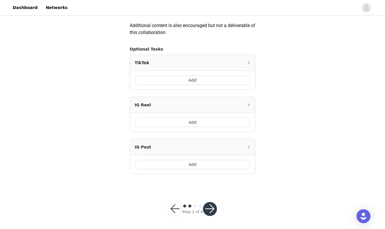
scroll to position [336, 0]
click at [200, 80] on button "Add" at bounding box center [193, 80] width 116 height 9
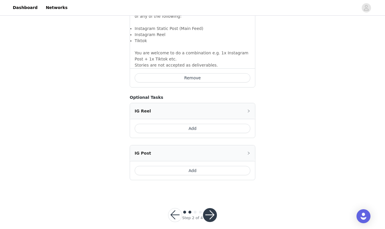
scroll to position [440, 0]
click at [209, 208] on button "button" at bounding box center [210, 215] width 14 height 14
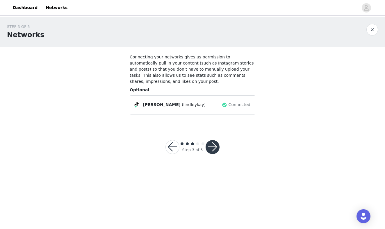
click at [213, 146] on button "button" at bounding box center [213, 147] width 14 height 14
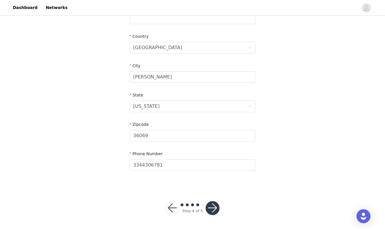
scroll to position [167, 0]
click at [212, 207] on button "button" at bounding box center [213, 208] width 14 height 14
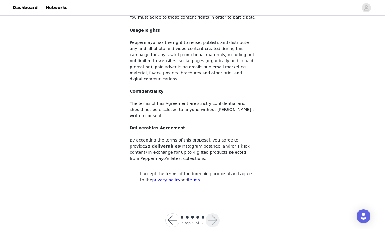
scroll to position [40, 0]
click at [132, 172] on input "checkbox" at bounding box center [132, 174] width 4 height 4
checkbox input "true"
click at [214, 214] on button "button" at bounding box center [213, 221] width 14 height 14
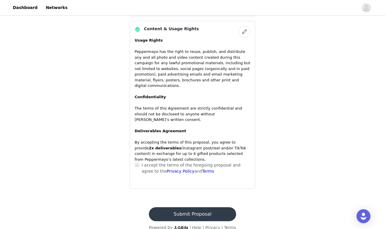
click at [196, 208] on button "Submit Proposal" at bounding box center [192, 214] width 87 height 14
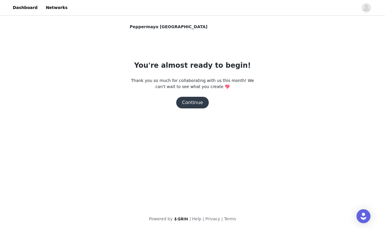
click at [188, 104] on button "Continue" at bounding box center [192, 103] width 33 height 12
